Goal: Task Accomplishment & Management: Use online tool/utility

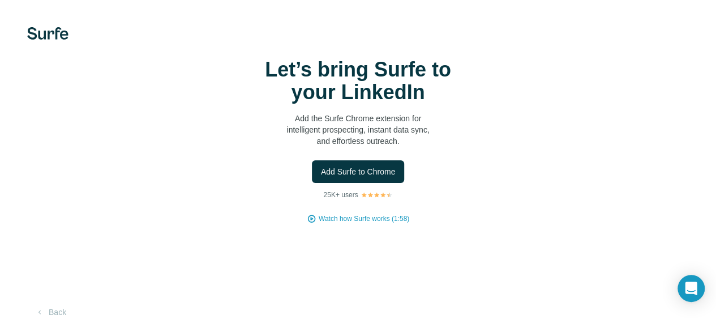
scroll to position [49, 0]
click at [312, 160] on button "Add Surfe to Chrome" at bounding box center [358, 171] width 93 height 23
click at [319, 224] on span "Watch how Surfe works (1:58)" at bounding box center [364, 218] width 91 height 10
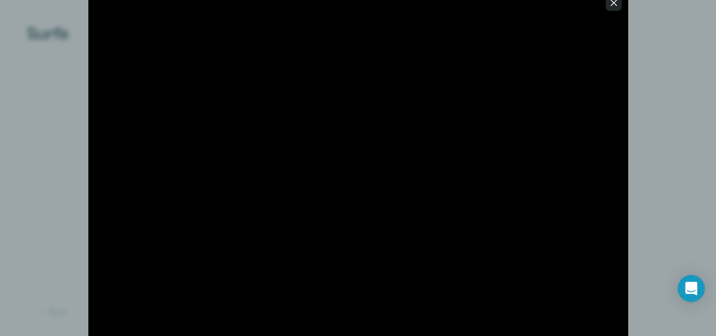
click at [609, 5] on icon "button" at bounding box center [613, 2] width 11 height 11
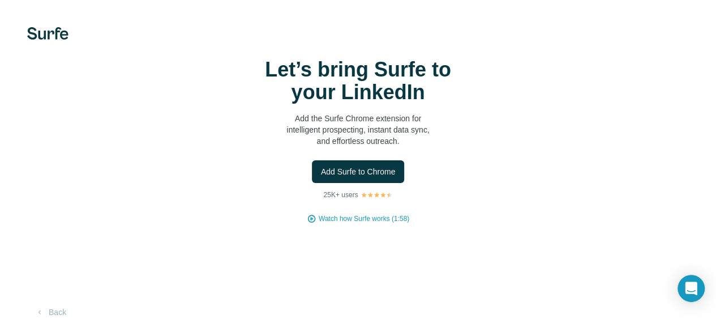
scroll to position [49, 0]
click at [690, 297] on div "Open Intercom Messenger" at bounding box center [691, 288] width 30 height 30
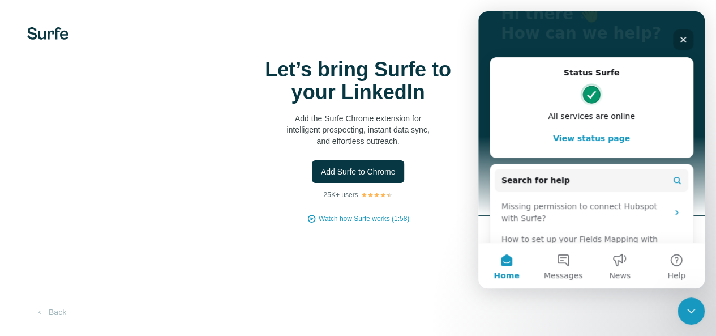
scroll to position [153, 0]
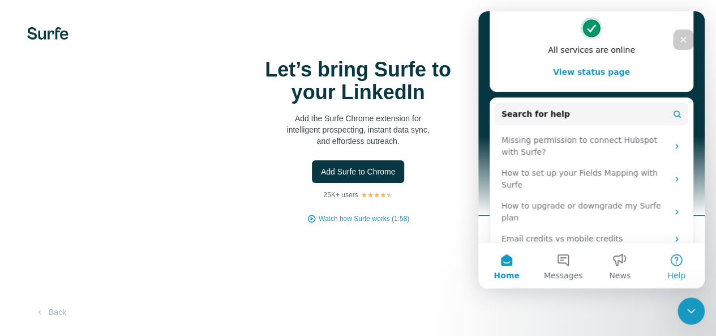
click at [672, 263] on button "Help" at bounding box center [676, 265] width 57 height 45
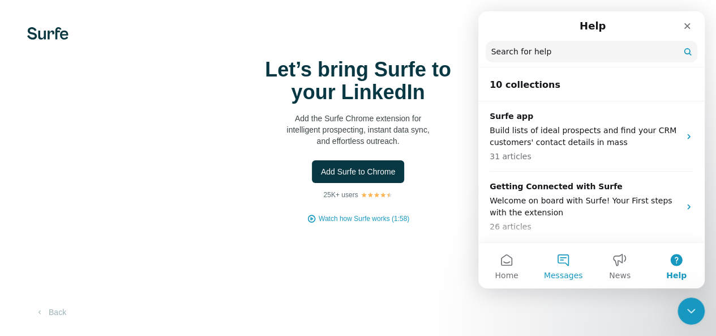
click at [547, 254] on button "Messages" at bounding box center [563, 265] width 57 height 45
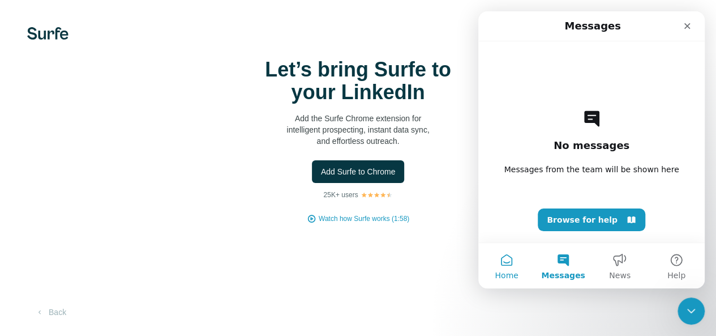
click at [497, 264] on button "Home" at bounding box center [506, 265] width 57 height 45
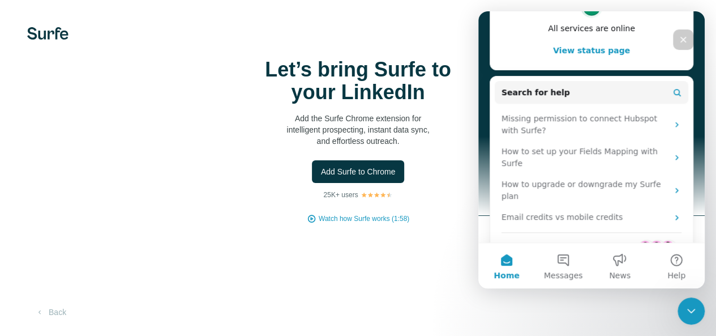
scroll to position [136, 0]
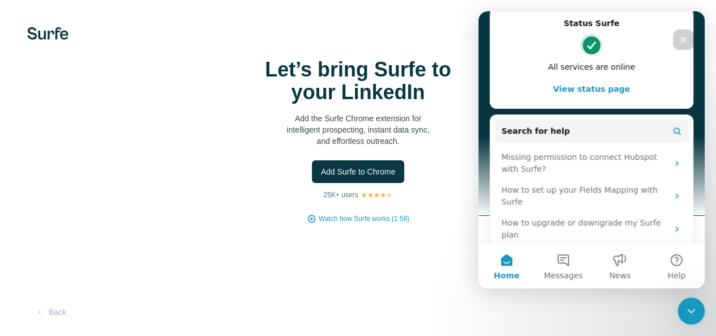
click at [607, 86] on button "View status page" at bounding box center [591, 89] width 180 height 23
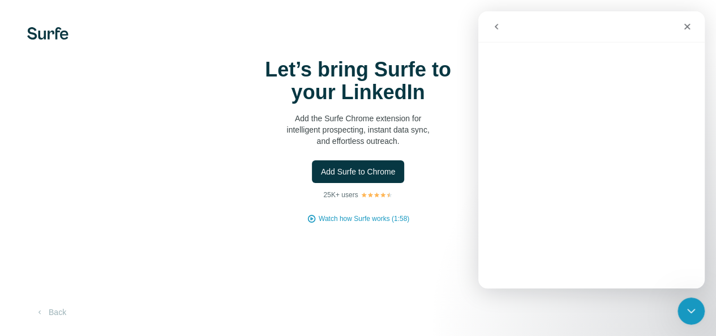
scroll to position [132, 0]
click at [691, 27] on icon "Close" at bounding box center [686, 26] width 9 height 9
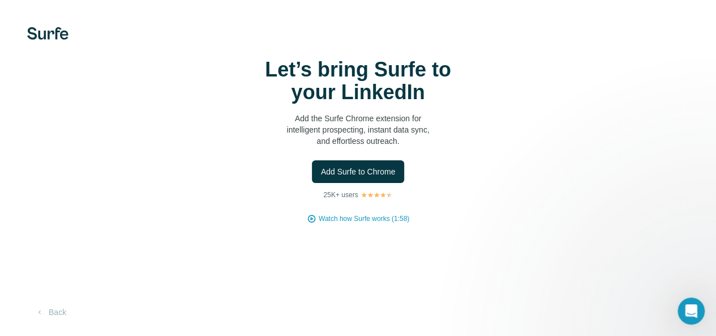
scroll to position [0, 0]
